Goal: Task Accomplishment & Management: Complete application form

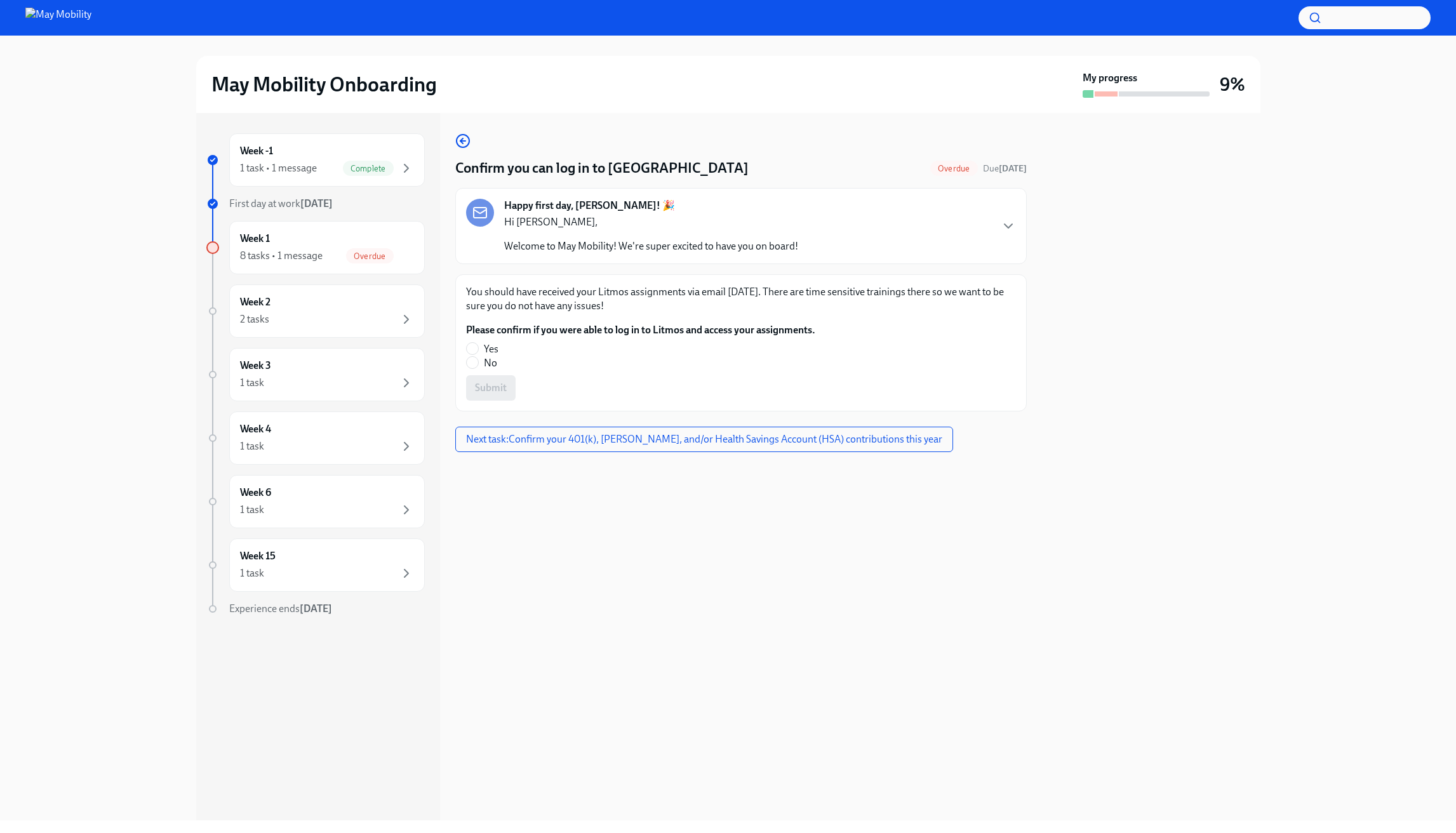
click at [500, 348] on label "Yes" at bounding box center [636, 349] width 339 height 14
click at [478, 348] on input "Yes" at bounding box center [472, 348] width 12 height 11
radio input "true"
click at [499, 386] on span "Submit" at bounding box center [491, 388] width 31 height 13
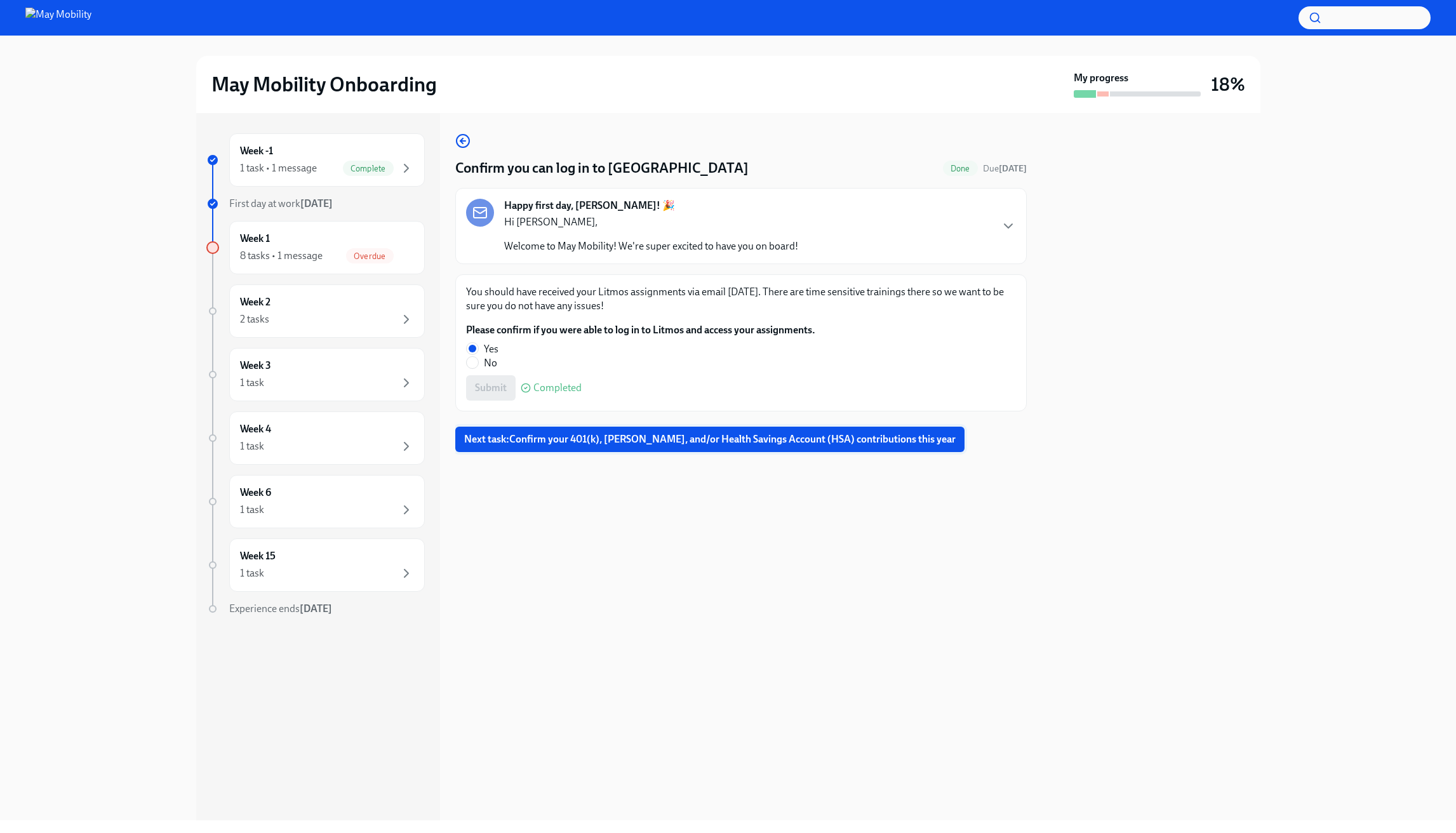
click at [596, 433] on span "Next task : Confirm your 401(k), [PERSON_NAME], and/or Health Savings Account (…" at bounding box center [709, 439] width 491 height 13
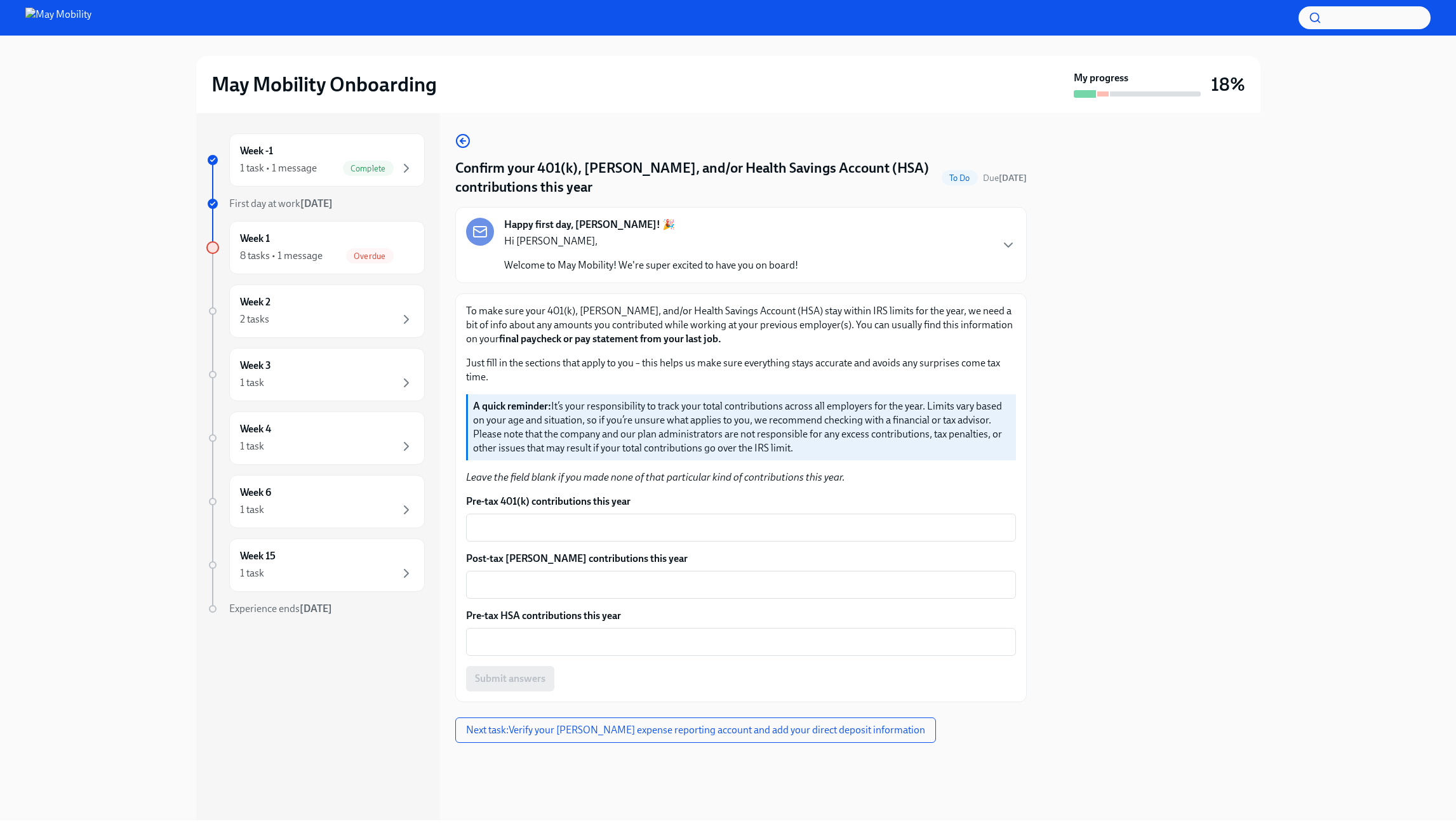
click at [896, 329] on p "To make sure your 401(k), Roth, and/or Health Savings Account (HSA) stay within…" at bounding box center [741, 325] width 550 height 42
click at [48, 33] on div at bounding box center [728, 18] width 1456 height 35
click at [50, 21] on img at bounding box center [58, 18] width 66 height 21
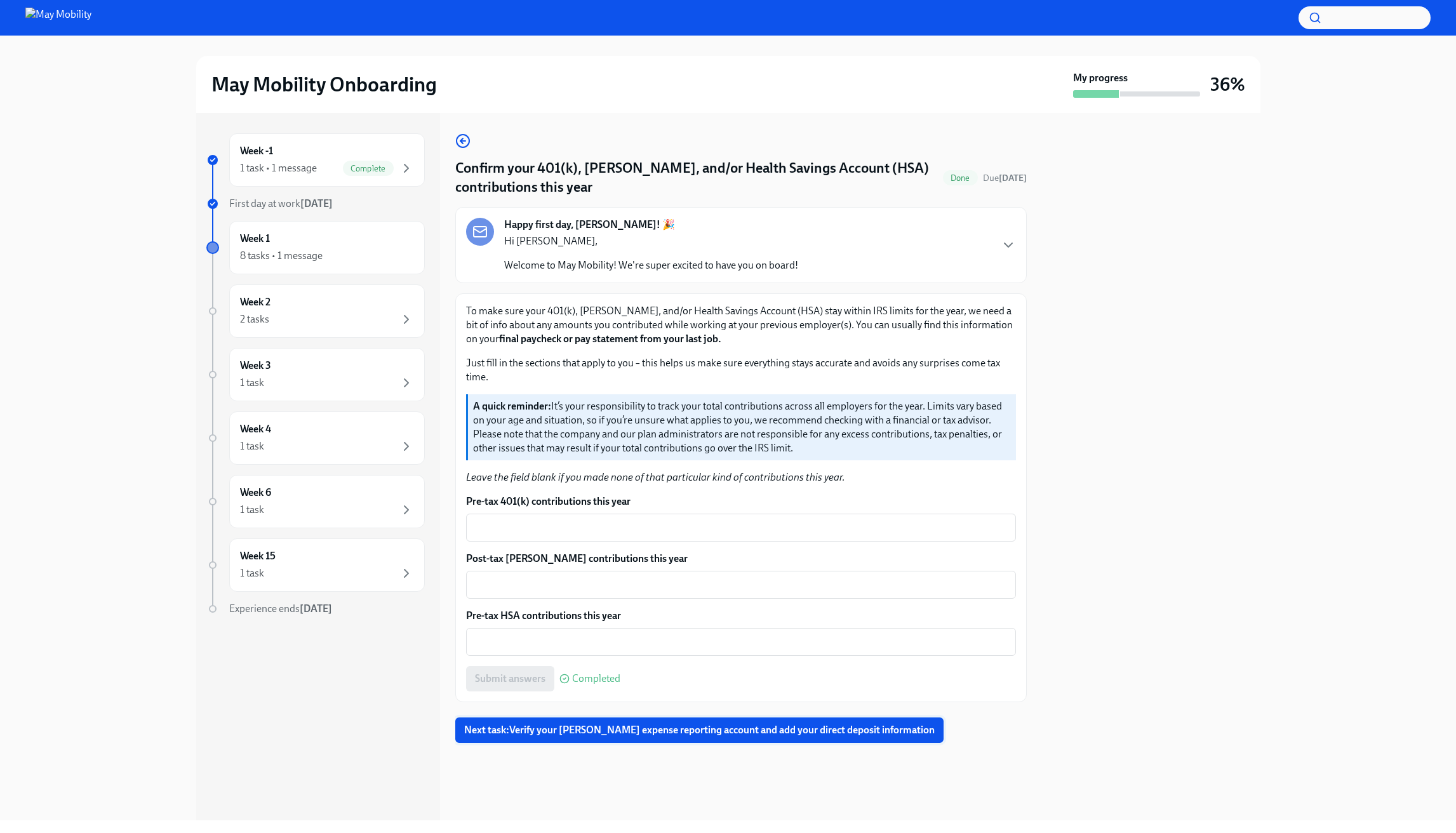
click at [599, 733] on span "Next task : Verify your [PERSON_NAME] expense reporting account and add your di…" at bounding box center [699, 730] width 471 height 13
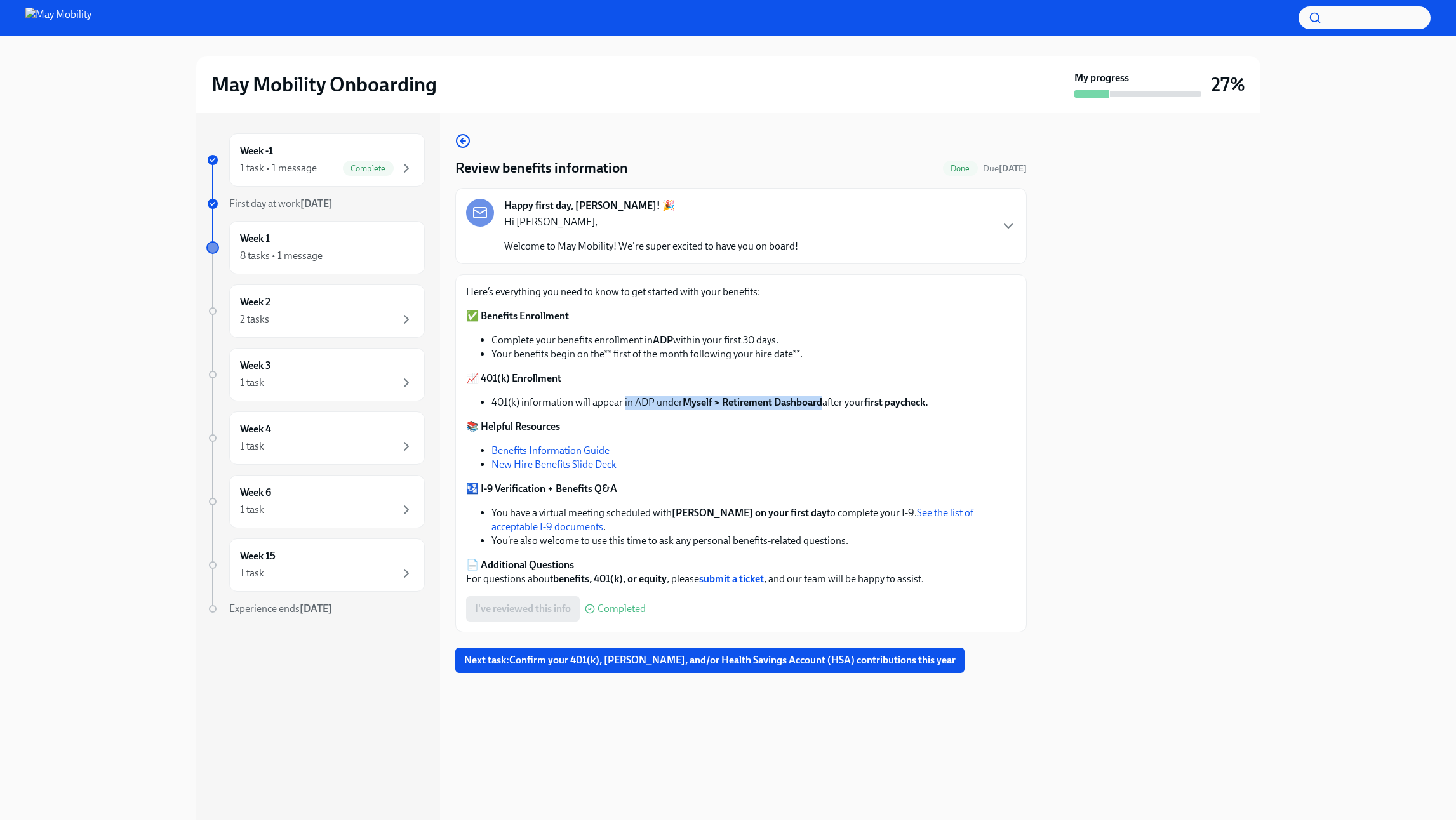
drag, startPoint x: 624, startPoint y: 400, endPoint x: 823, endPoint y: 400, distance: 199.0
click at [823, 400] on li "401(k) information will appear in ADP under Myself > Retirement Dashboard after…" at bounding box center [754, 402] width 524 height 14
copy li "in ADP under Myself > Retirement Dashboard"
click at [780, 452] on li "Benefits Information Guide" at bounding box center [754, 451] width 524 height 14
click at [663, 656] on span "Next task : Confirm your 401(k), [PERSON_NAME], and/or Health Savings Account (…" at bounding box center [709, 660] width 491 height 13
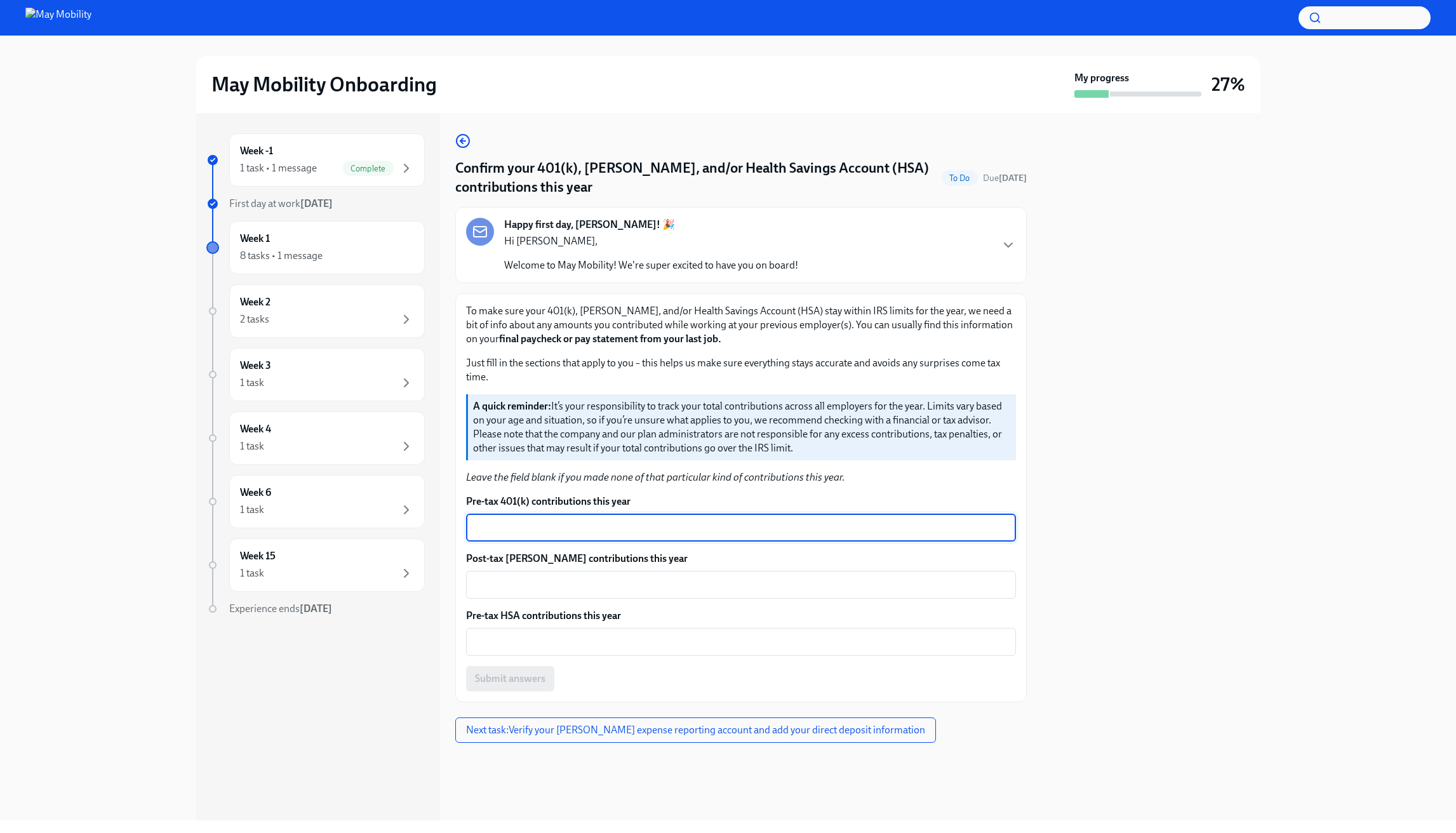
click at [564, 526] on textarea "Pre-tax 401(k) contributions this year" at bounding box center [741, 527] width 534 height 15
paste textarea "$5,184.12"
type textarea "$5,184.12"
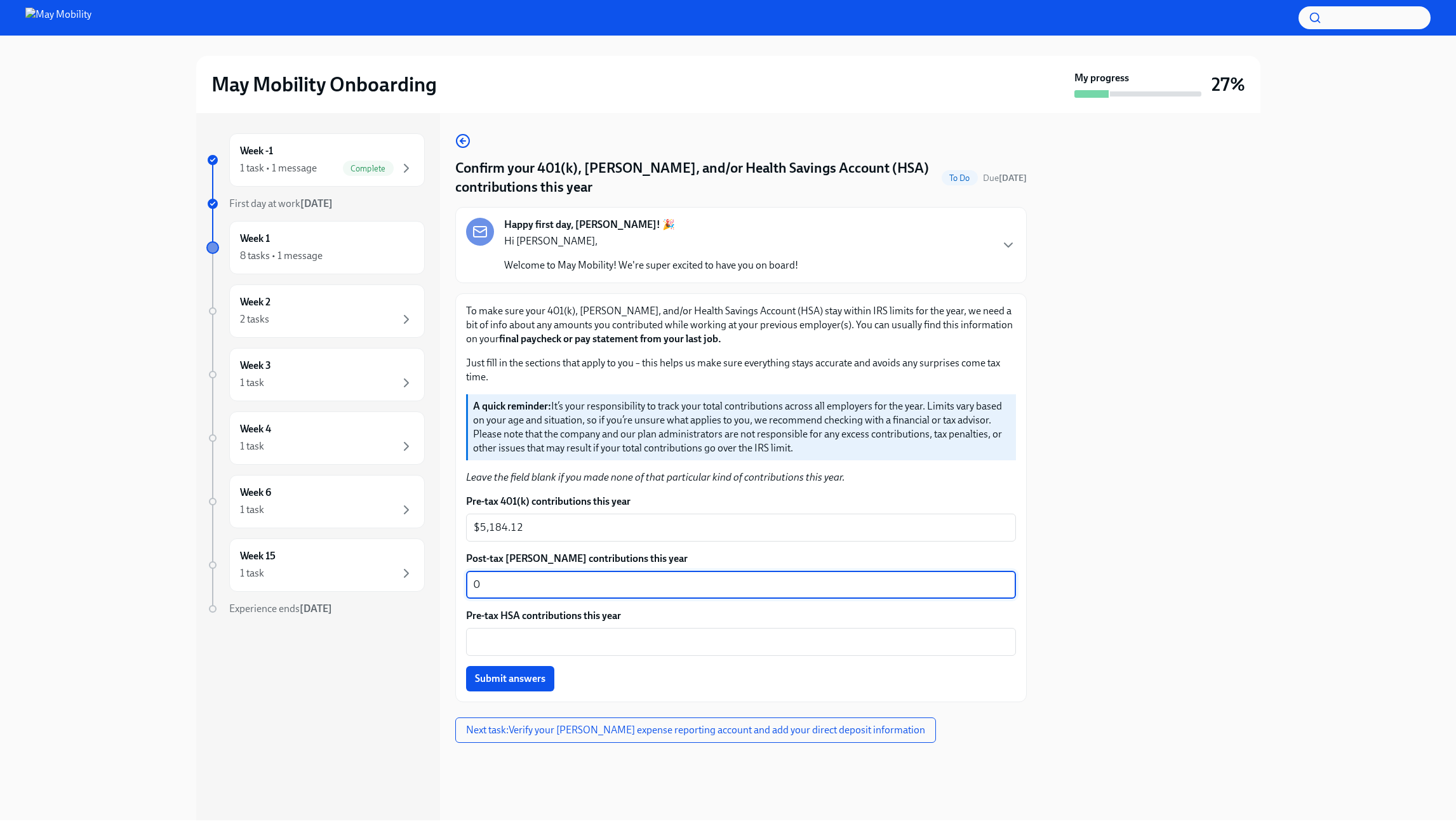
type textarea "0"
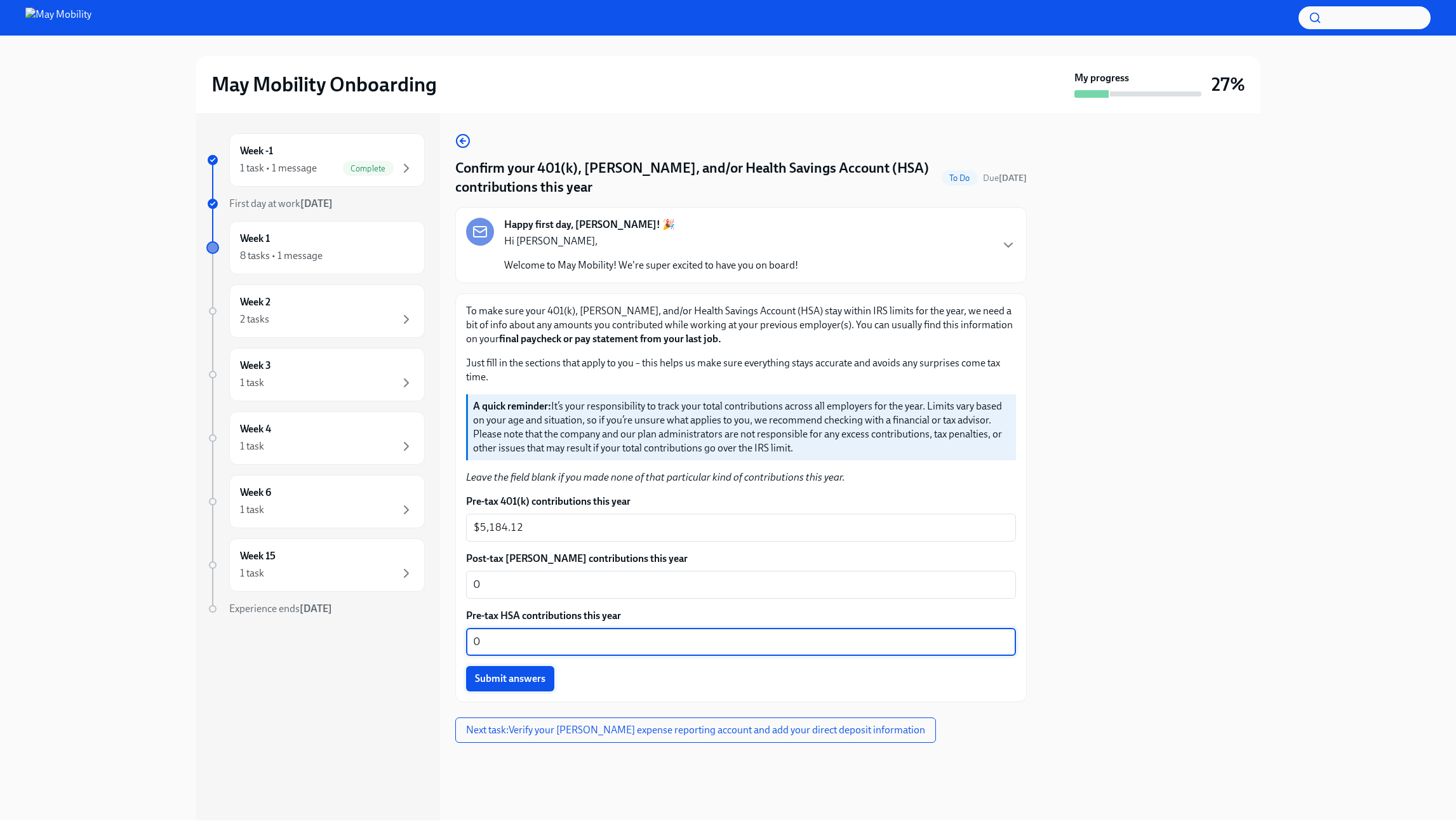
type textarea "0"
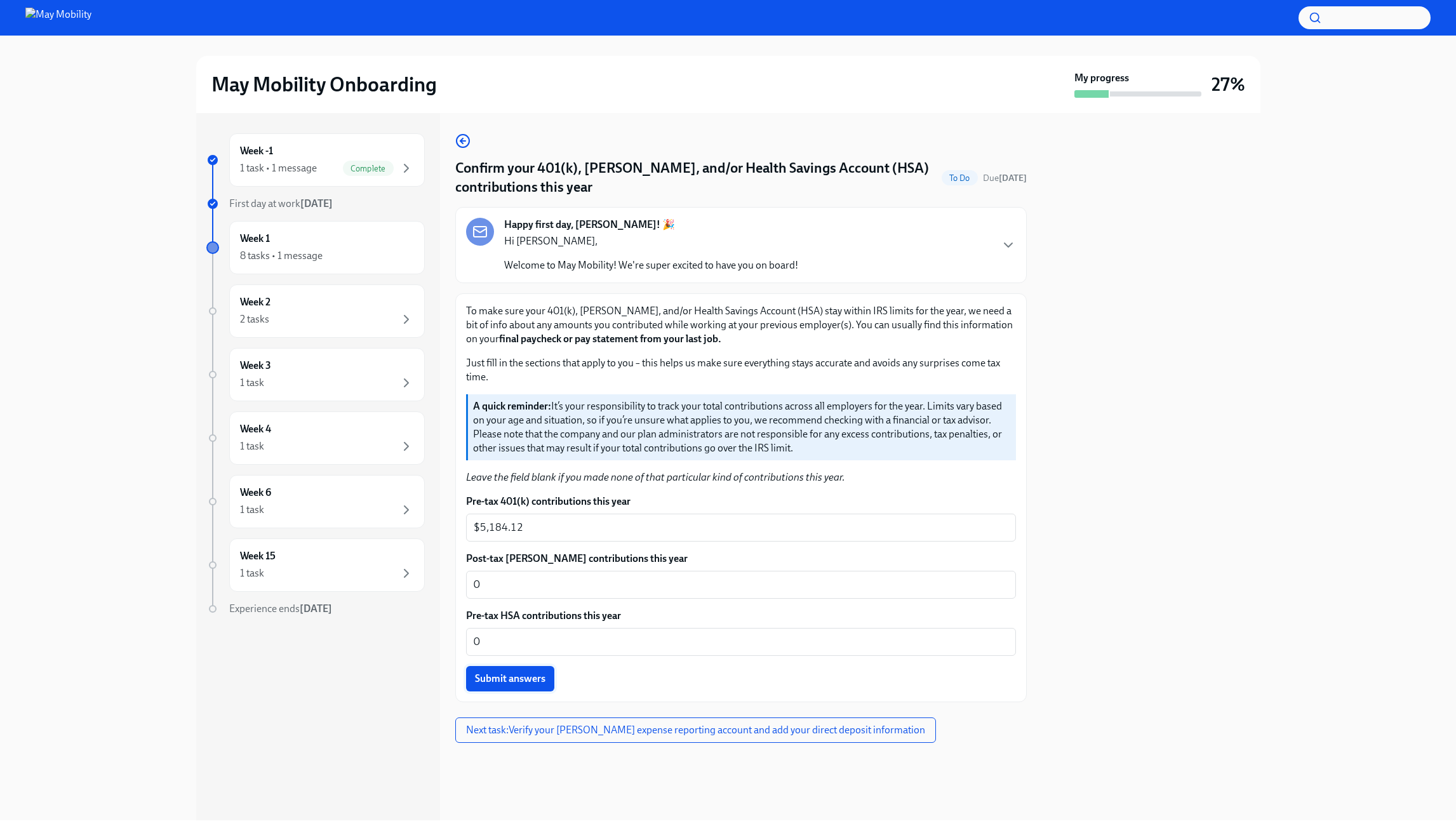
click at [512, 680] on span "Submit answers" at bounding box center [511, 678] width 71 height 13
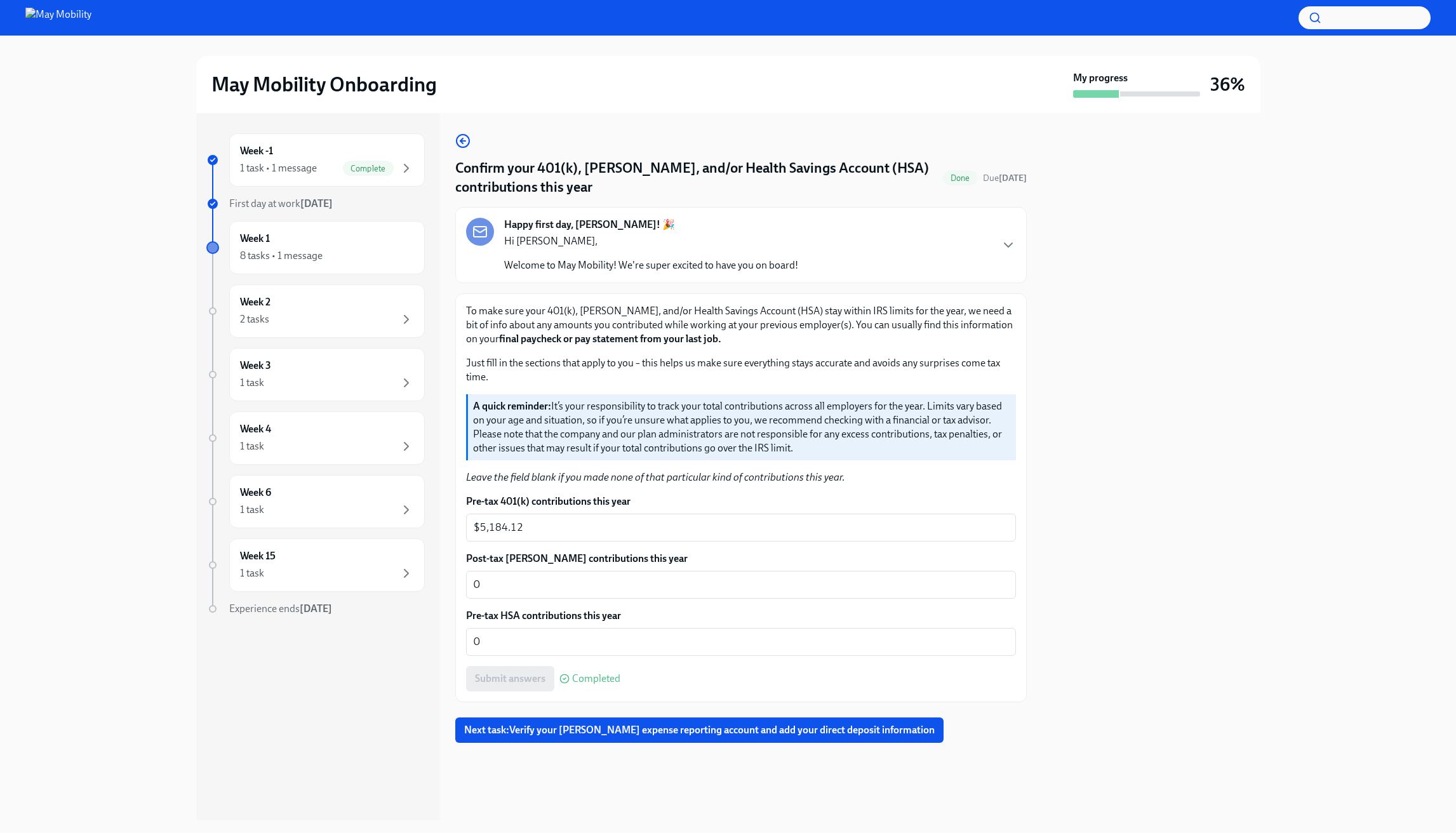
click at [676, 441] on p "A quick reminder: It’s your responsibility to track your total contributions ac…" at bounding box center [742, 427] width 538 height 56
click at [616, 740] on button "Next task : Verify your [PERSON_NAME] expense reporting account and add your di…" at bounding box center [699, 730] width 488 height 25
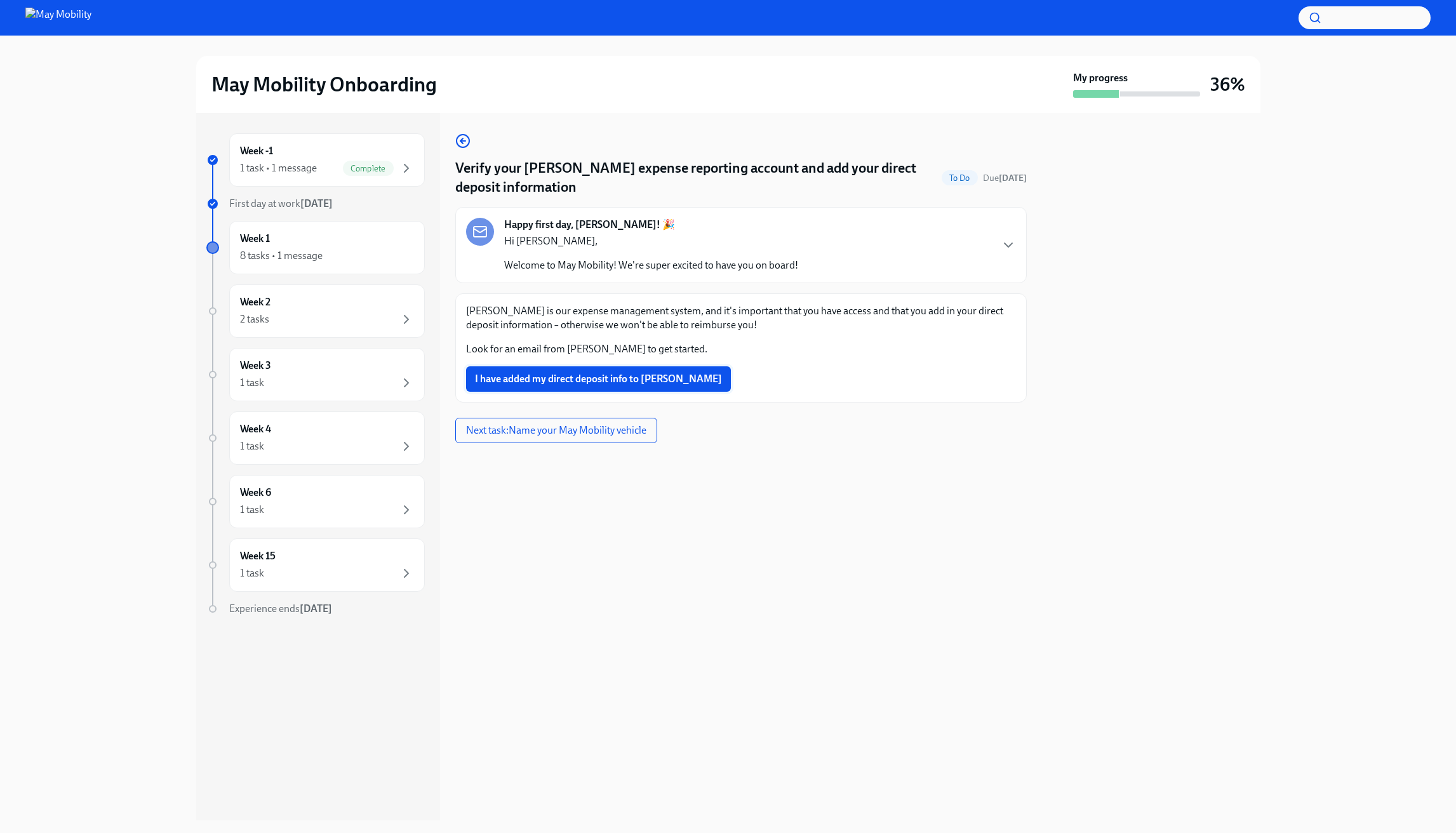
click at [567, 385] on span "I have added my direct deposit info to [PERSON_NAME]" at bounding box center [599, 379] width 247 height 13
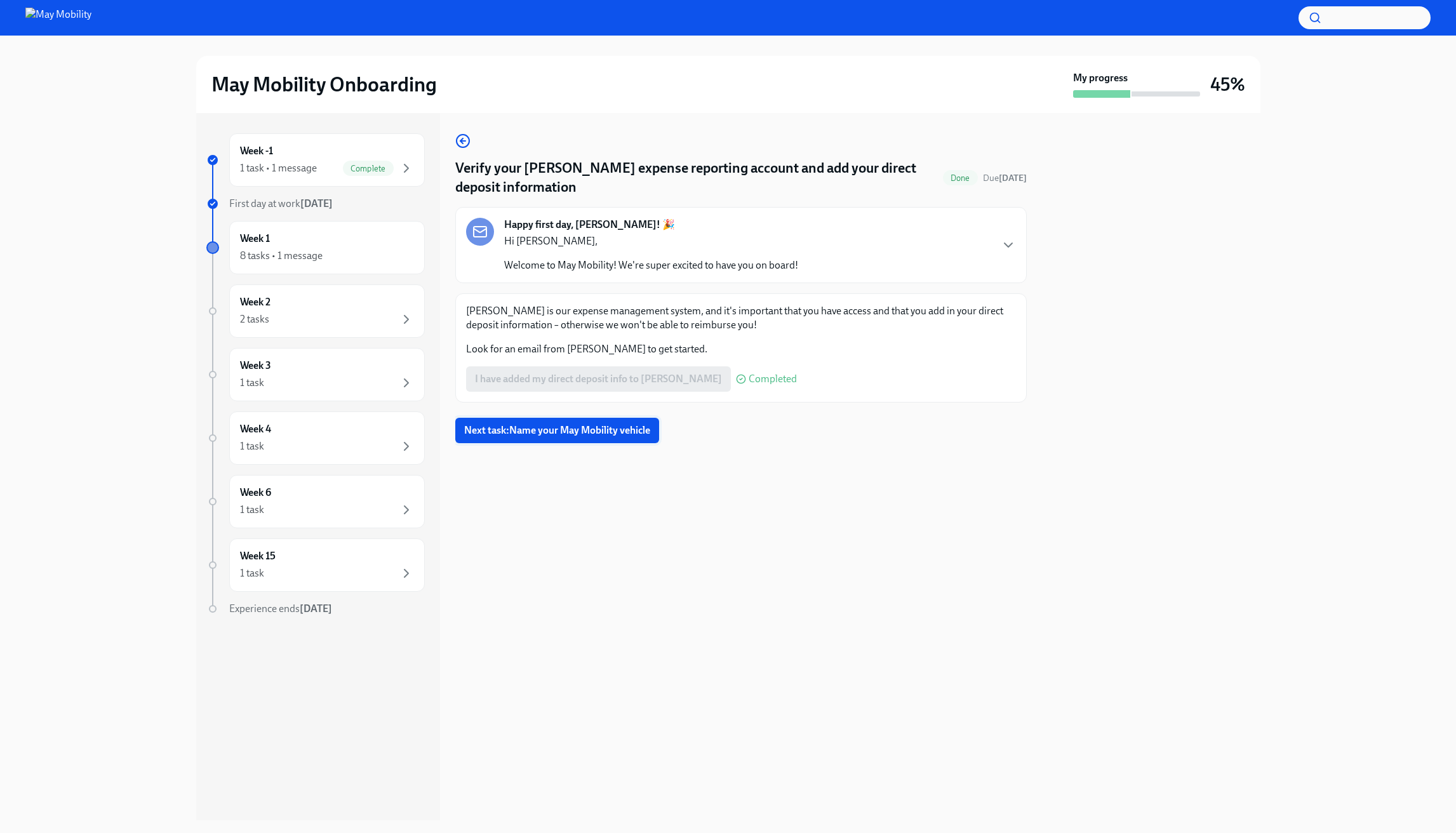
click at [557, 438] on button "Next task : Name your May Mobility vehicle" at bounding box center [557, 430] width 204 height 25
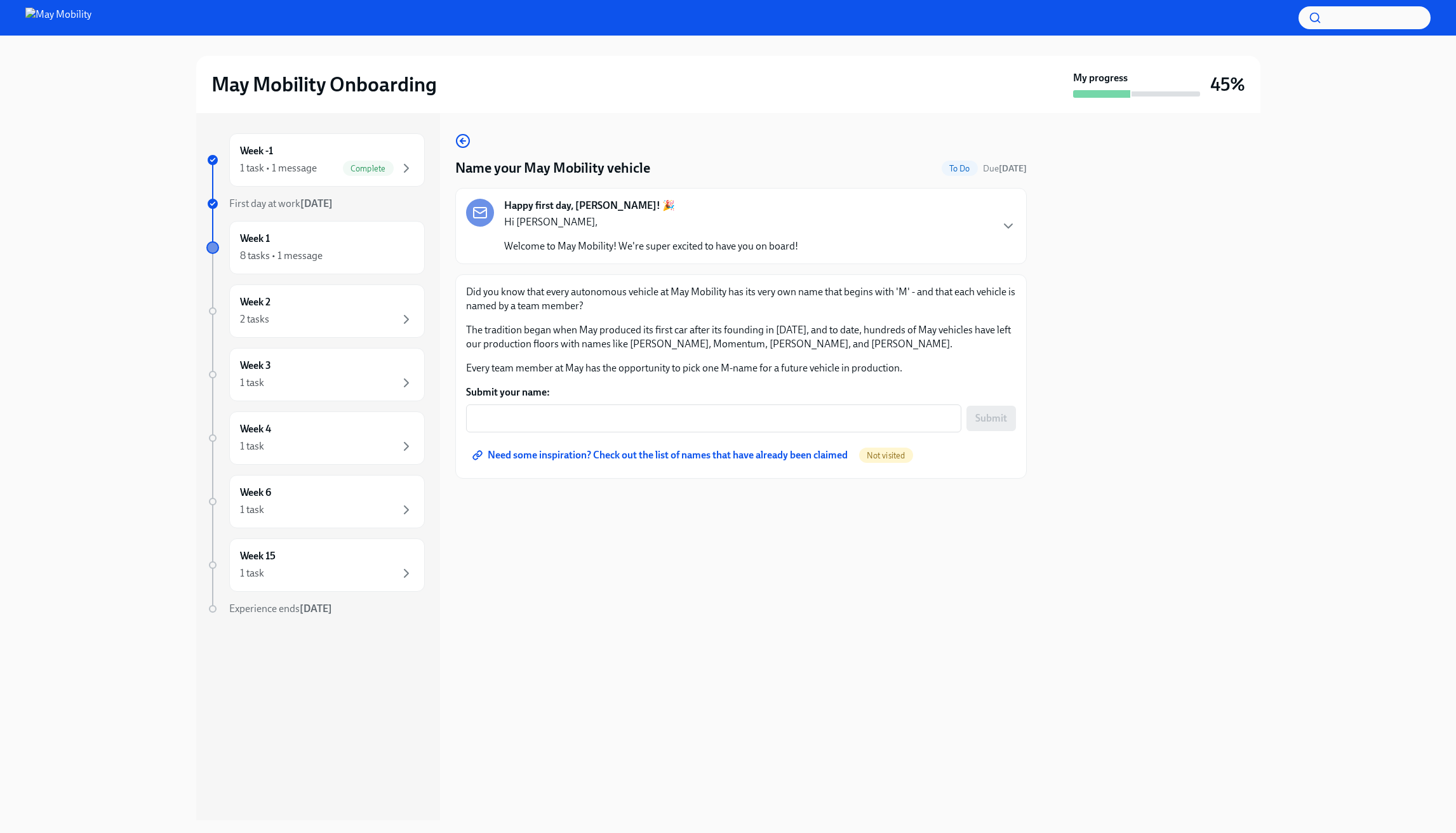
click at [617, 451] on span "Need some inspiration? Check out the list of names that have already been claim…" at bounding box center [662, 455] width 373 height 13
click at [1109, 443] on div at bounding box center [1151, 466] width 219 height 707
click at [658, 428] on div "x ​" at bounding box center [714, 418] width 495 height 28
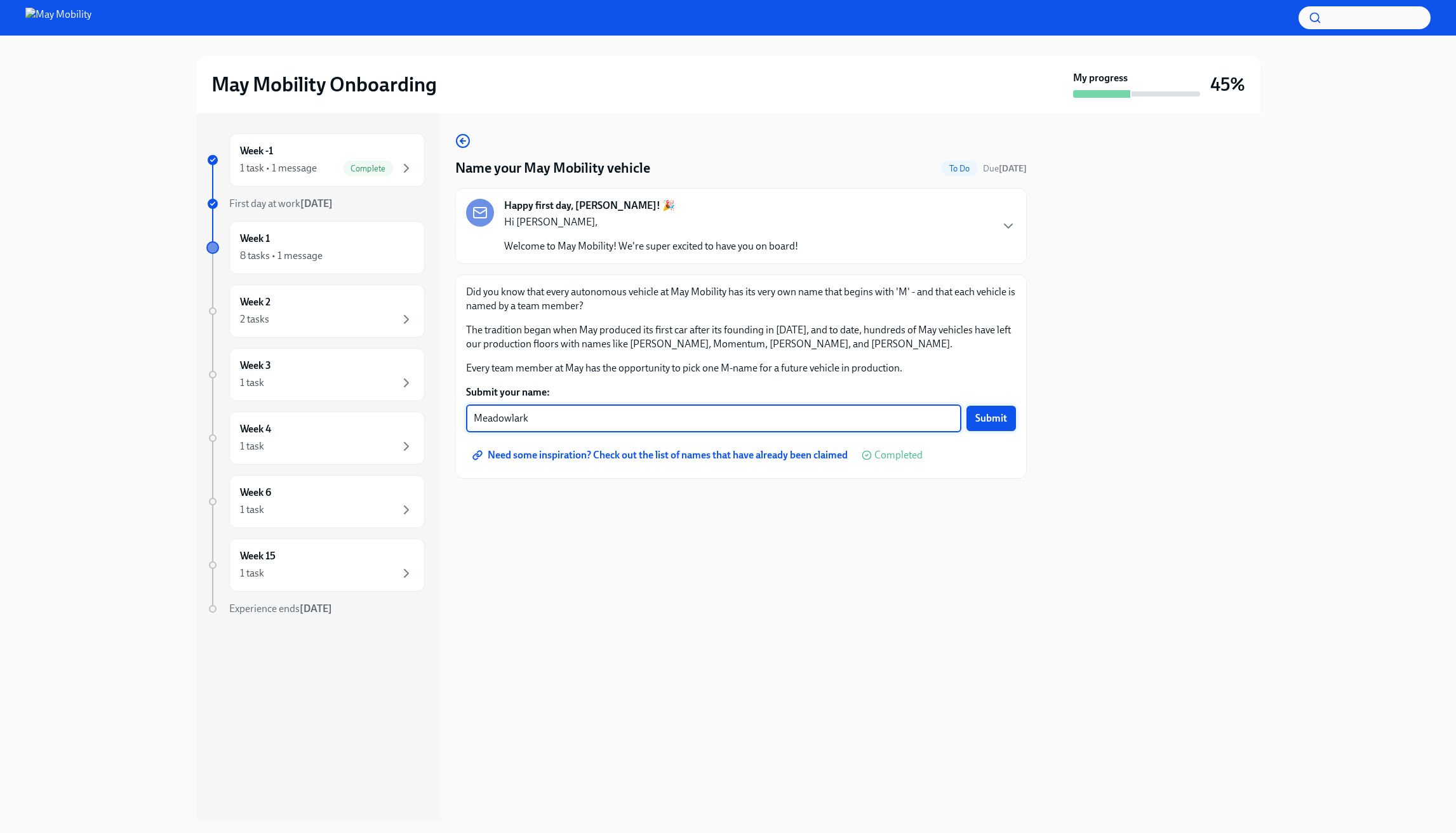
type textarea "Meadowlark"
click at [993, 415] on span "Submit" at bounding box center [991, 418] width 31 height 13
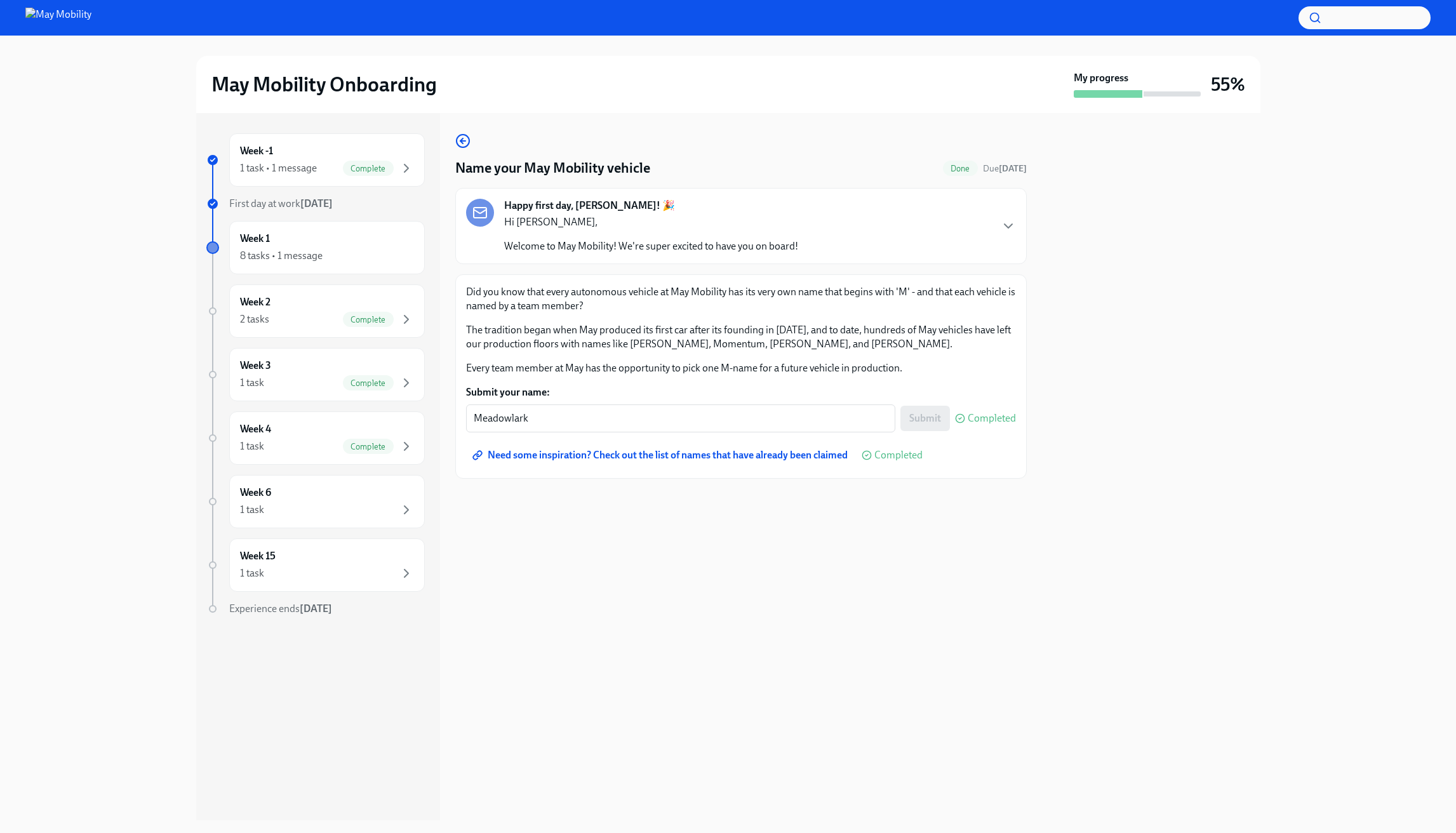
click at [956, 168] on span "Done" at bounding box center [961, 169] width 35 height 9
click at [369, 257] on div "8 tasks • 1 message" at bounding box center [327, 256] width 174 height 15
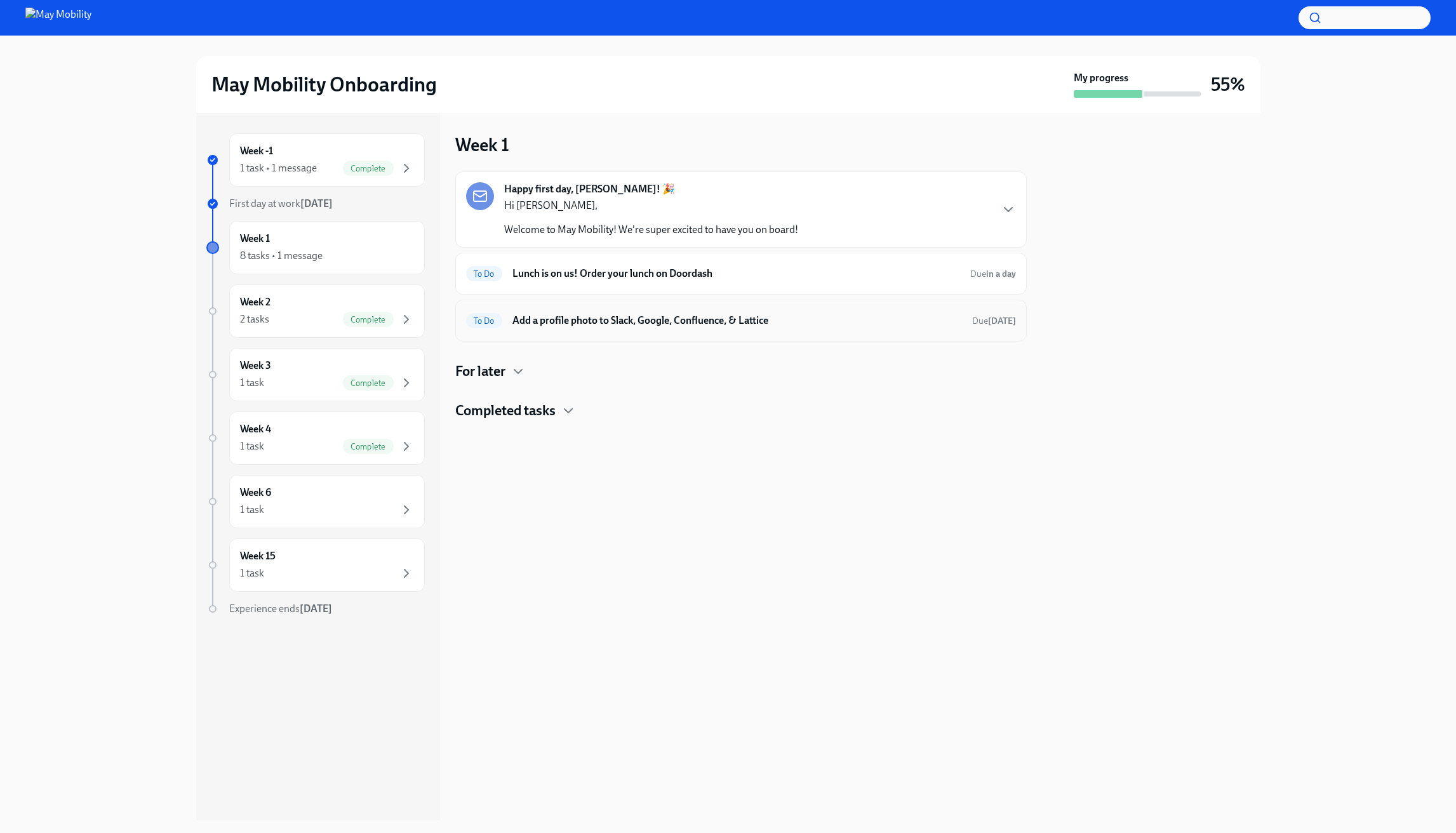
click at [657, 314] on h6 "Add a profile photo to Slack, Google, Confluence, & Lattice" at bounding box center [737, 320] width 449 height 14
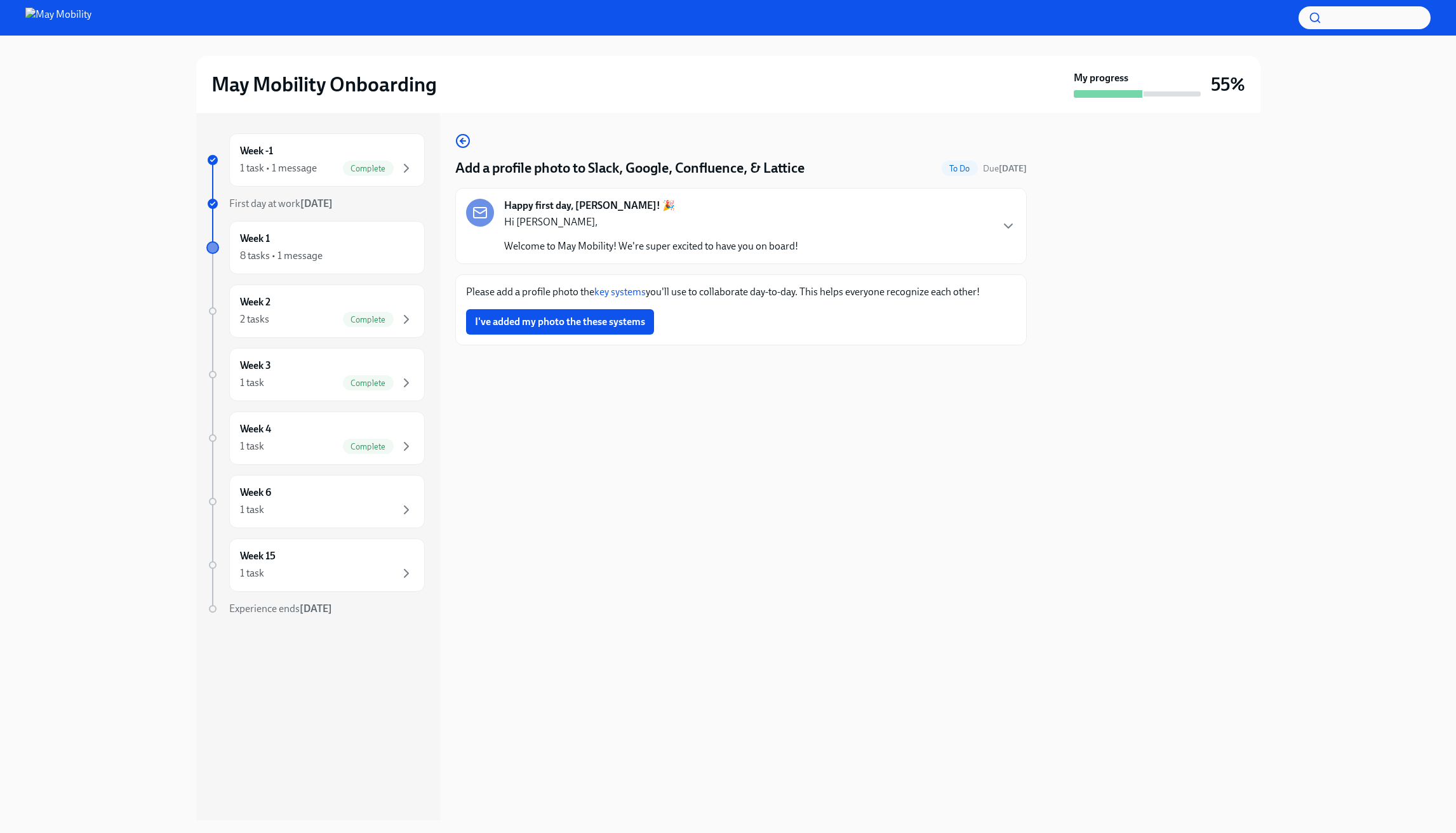
click at [642, 290] on link "key systems" at bounding box center [620, 292] width 51 height 12
click at [624, 325] on span "I've added my photo the these systems" at bounding box center [560, 322] width 170 height 13
click at [629, 502] on div "Add a profile photo to Slack, Google, Confluence, & Lattice Done Due [DATE] Hap…" at bounding box center [741, 466] width 571 height 707
click at [355, 497] on div "Week 6 1 task" at bounding box center [327, 501] width 174 height 31
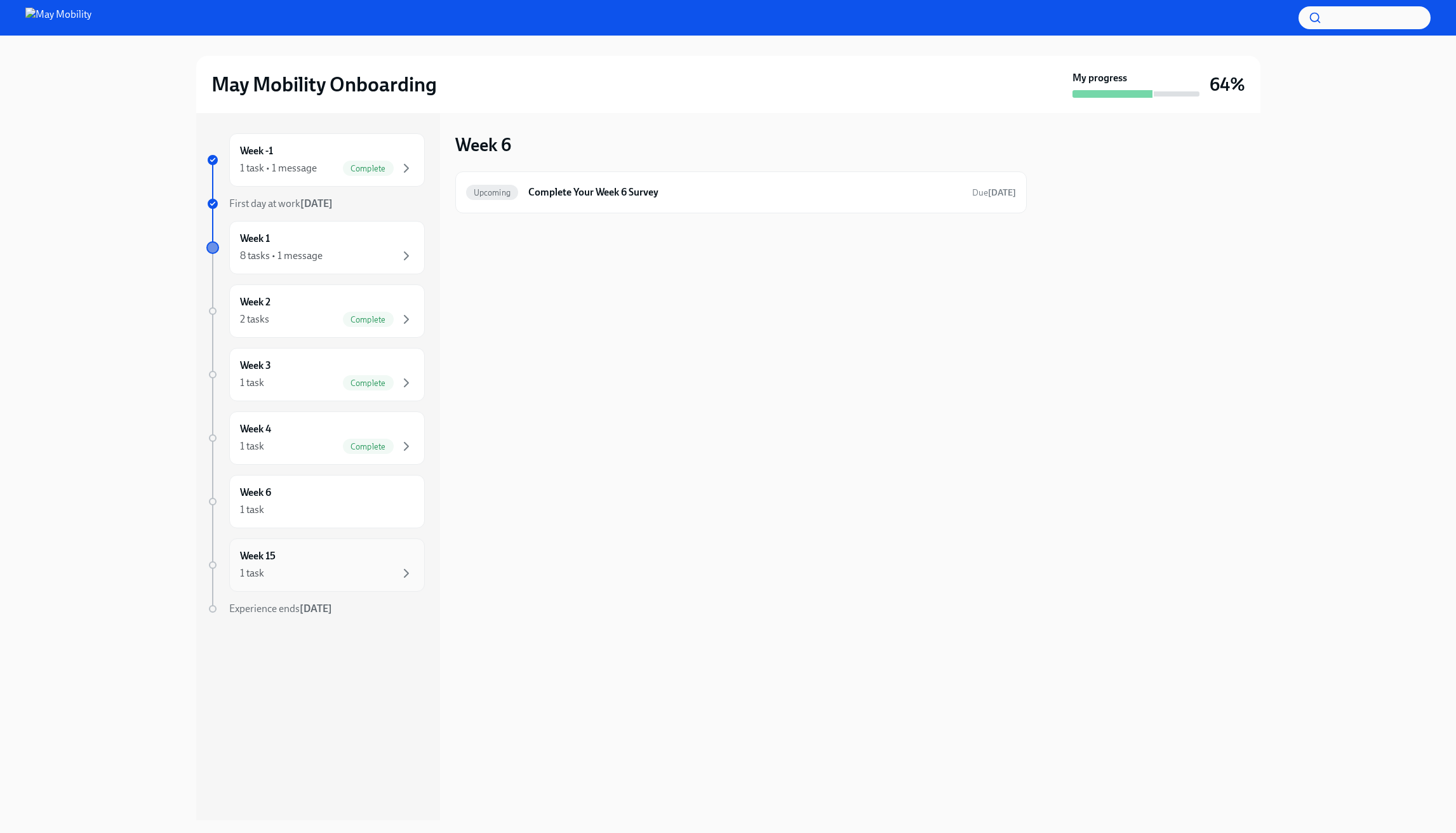
click at [356, 549] on div "Week 15 1 task" at bounding box center [327, 565] width 196 height 54
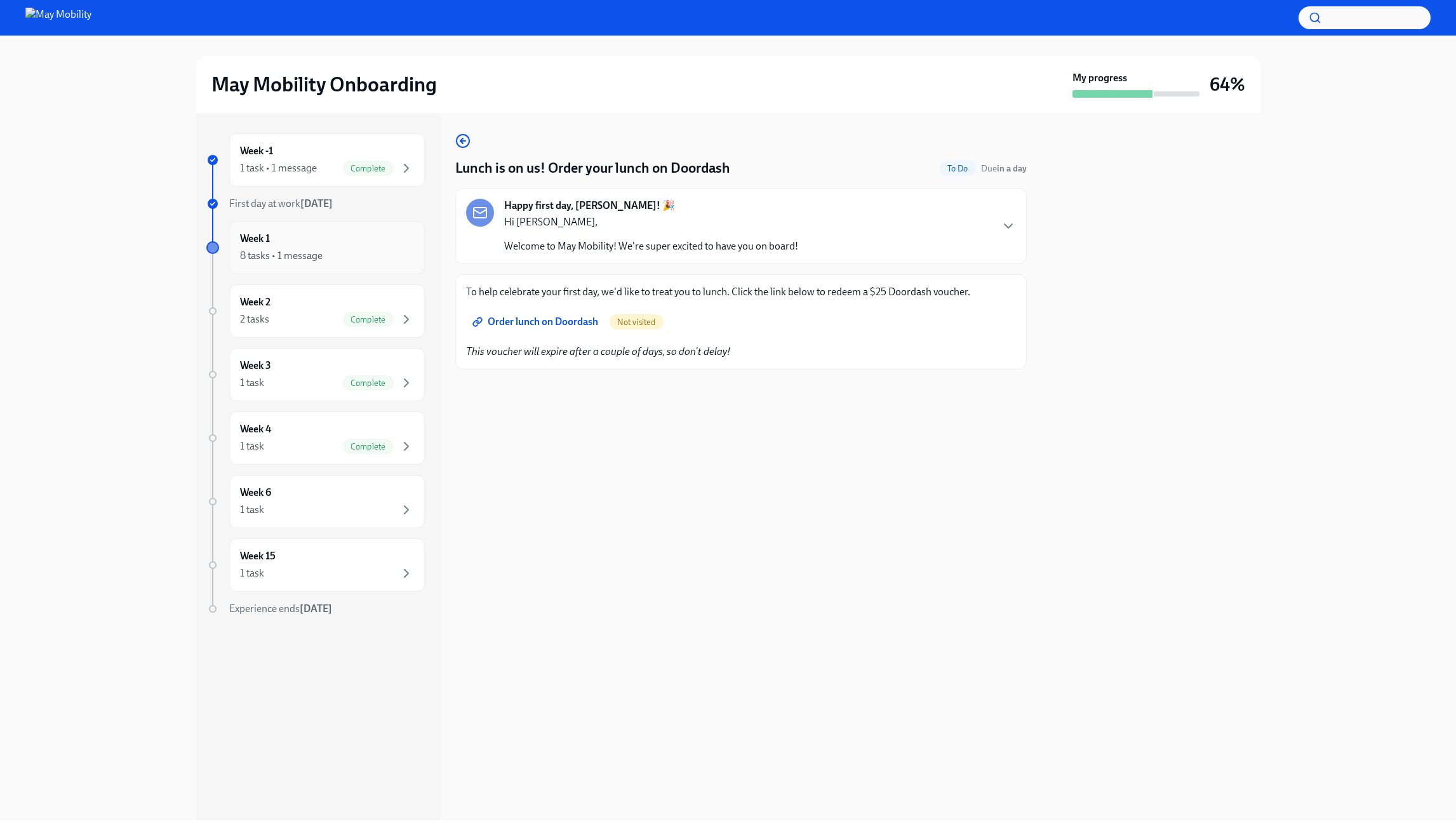
click at [414, 258] on div "Week 1 8 tasks • 1 message" at bounding box center [327, 248] width 196 height 54
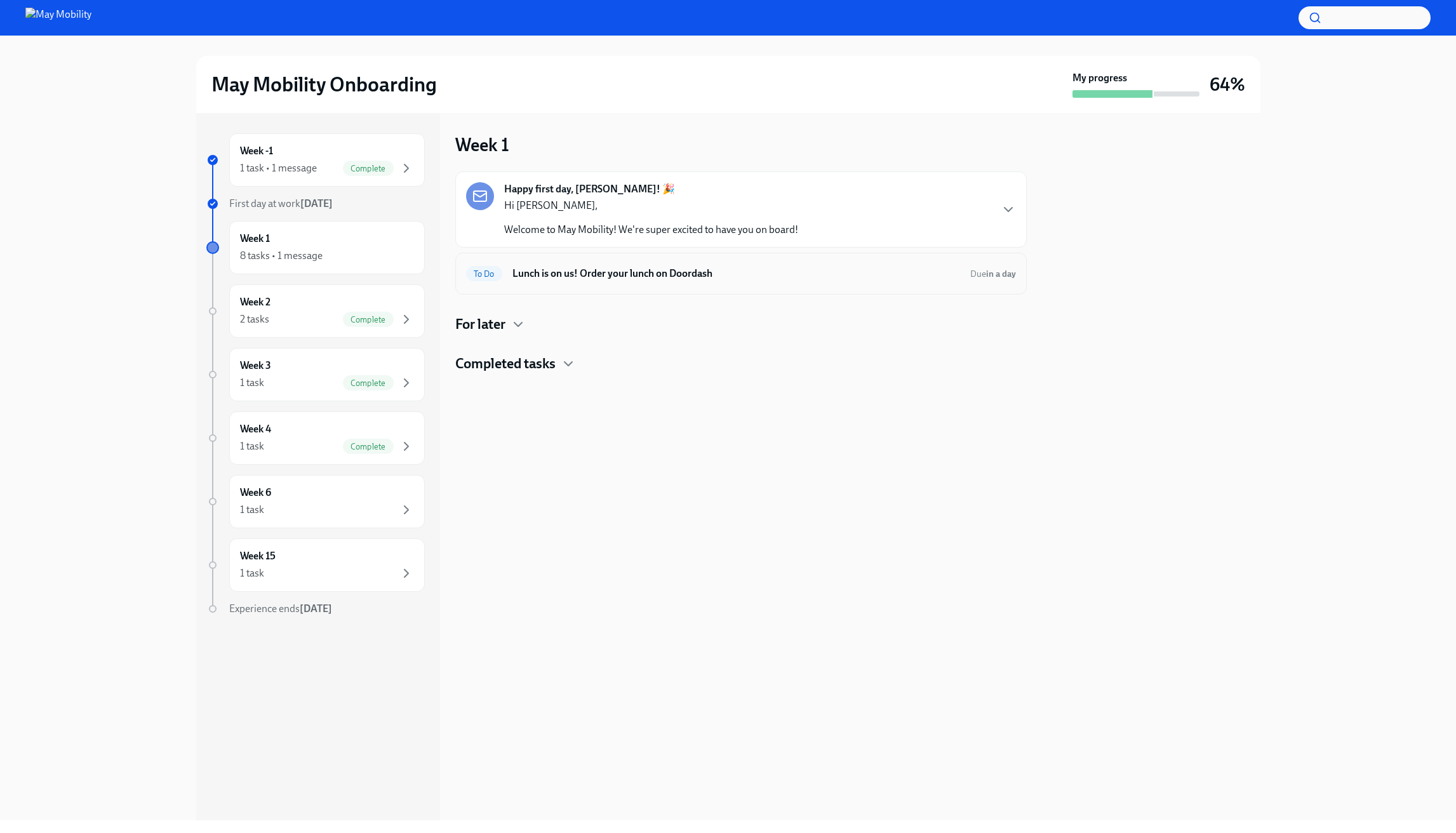
click at [593, 275] on h6 "Lunch is on us! Order your lunch on Doordash" at bounding box center [736, 274] width 448 height 14
